Goal: Navigation & Orientation: Find specific page/section

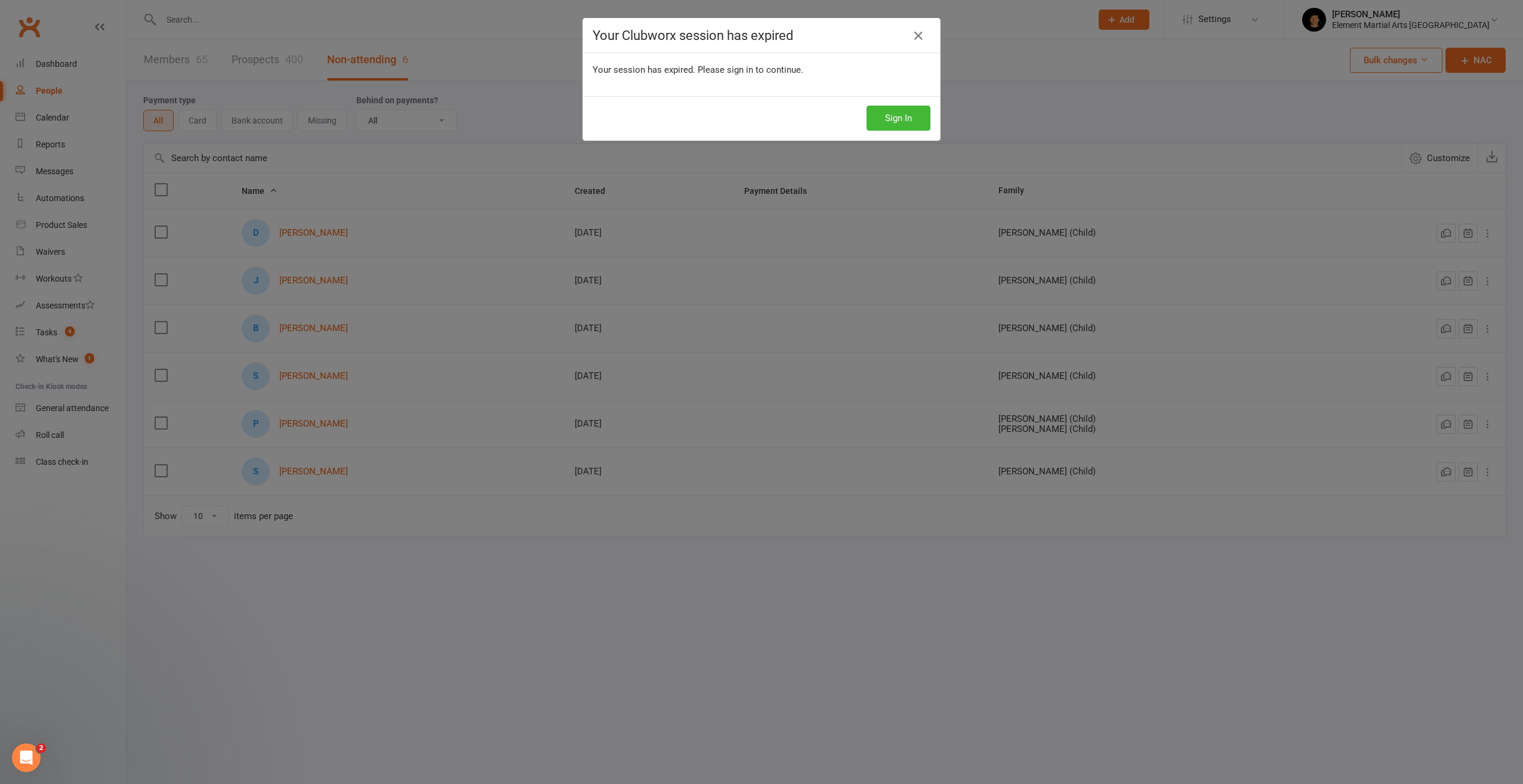
scroll to position [2214, 0]
click at [920, 25] on div "Your Clubworx session has expired" at bounding box center [761, 36] width 357 height 35
click at [916, 35] on icon at bounding box center [919, 36] width 14 height 14
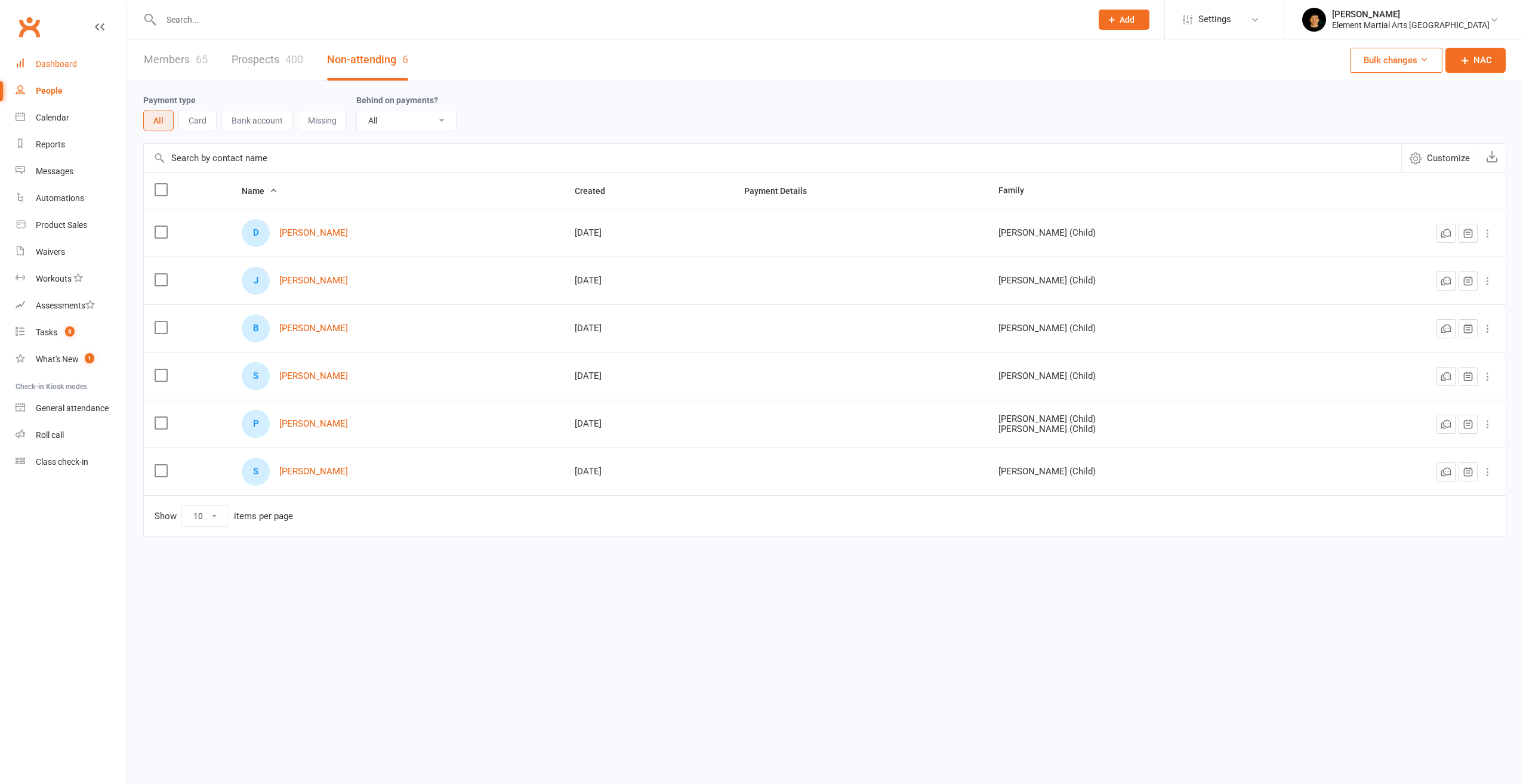
click at [40, 66] on div "Dashboard" at bounding box center [56, 64] width 41 height 10
